Goal: Transaction & Acquisition: Book appointment/travel/reservation

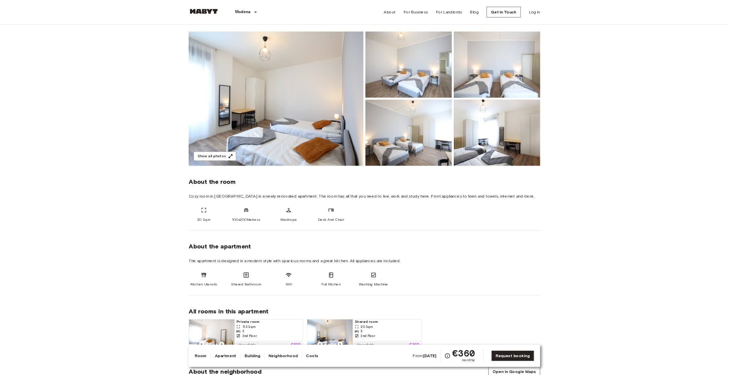
scroll to position [45, 0]
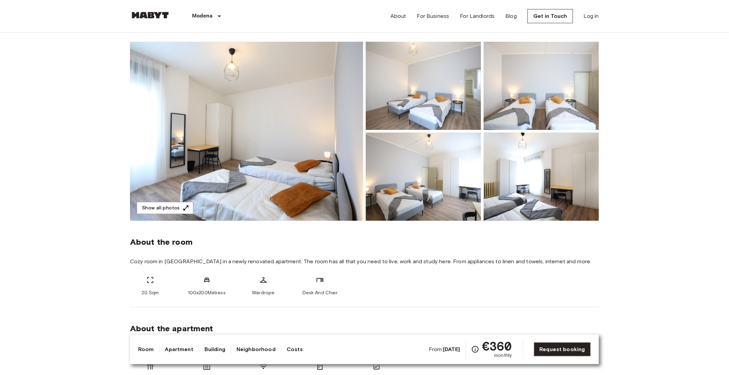
drag, startPoint x: 878, startPoint y: 254, endPoint x: 658, endPoint y: 190, distance: 228.7
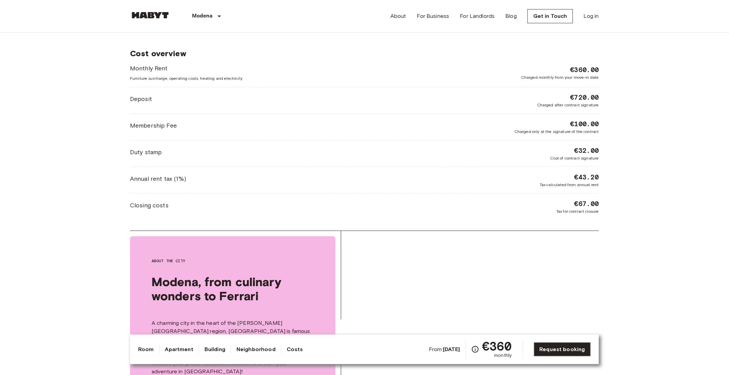
scroll to position [803, 0]
